Goal: Find contact information: Find contact information

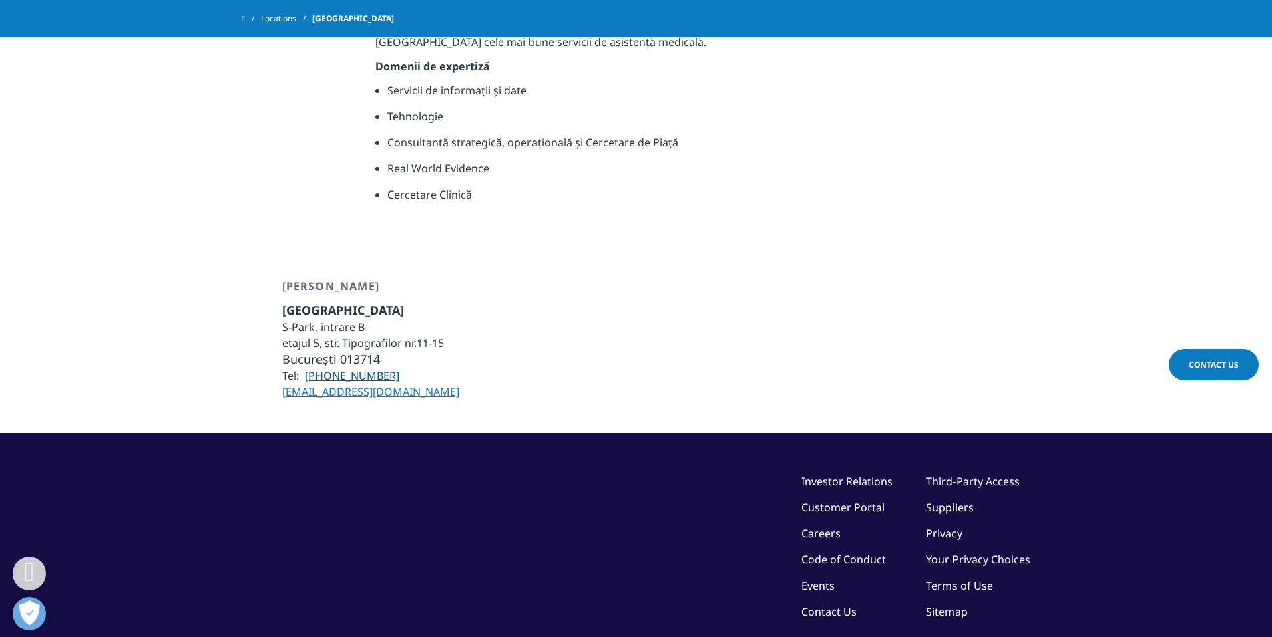
drag, startPoint x: 393, startPoint y: 323, endPoint x: 312, endPoint y: 323, distance: 81.5
click at [312, 367] on li "Tel: +40 21 200 7072" at bounding box center [371, 375] width 177 height 16
copy link "40 21 200 7072"
drag, startPoint x: 426, startPoint y: 341, endPoint x: 259, endPoint y: 339, distance: 167.0
click at [259, 339] on div "Adrese Birou București S-Park, intrare B etajul 5, str. Tipografilor nr.11-15 B…" at bounding box center [636, 339] width 788 height 120
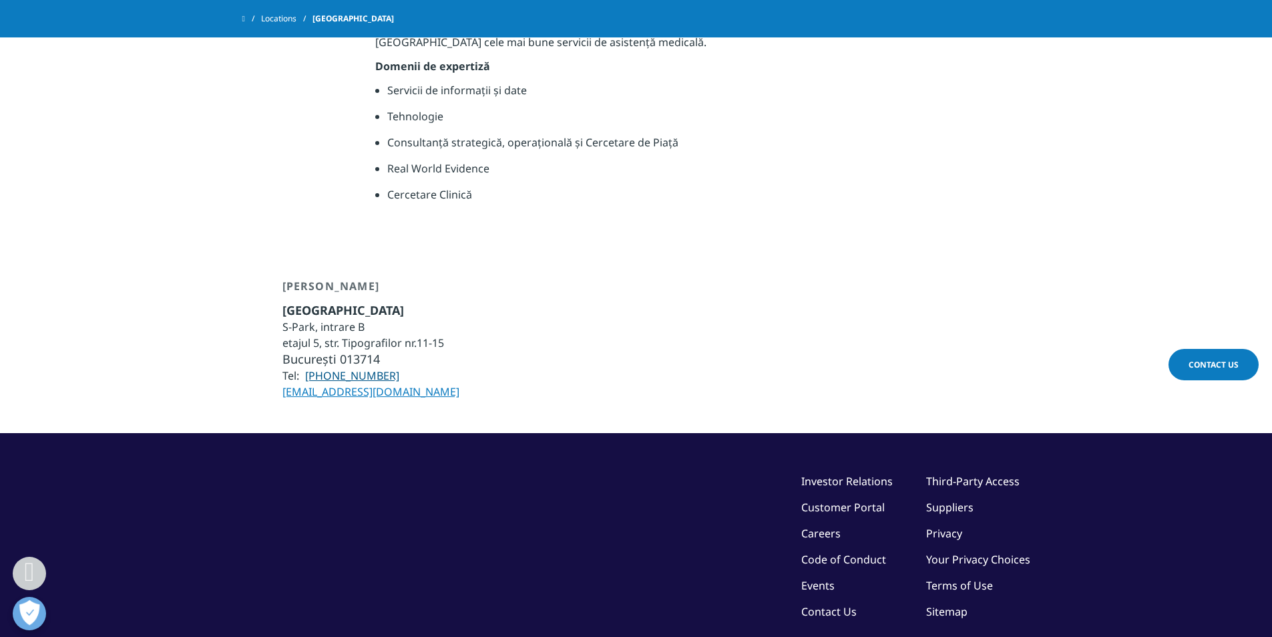
copy link "[EMAIL_ADDRESS][DOMAIN_NAME]"
